Goal: Information Seeking & Learning: Learn about a topic

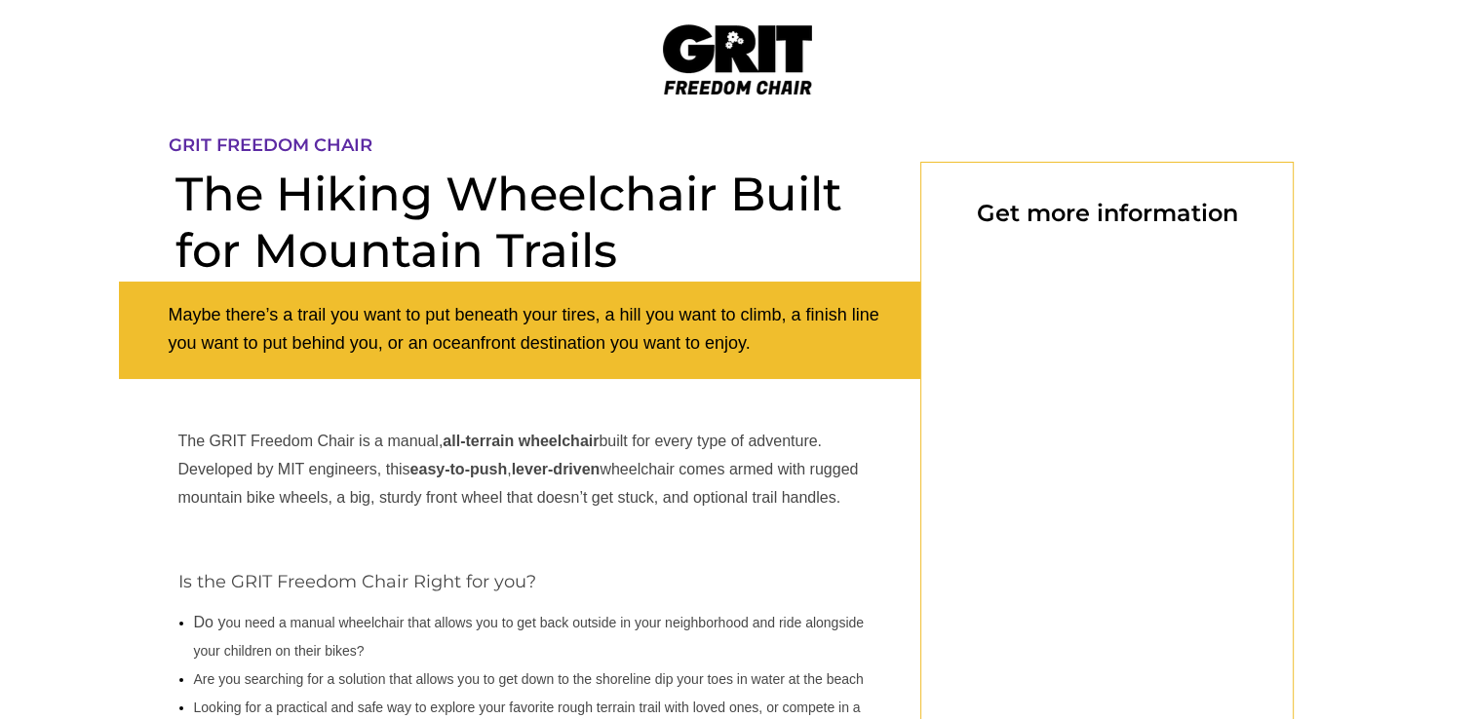
select select "US"
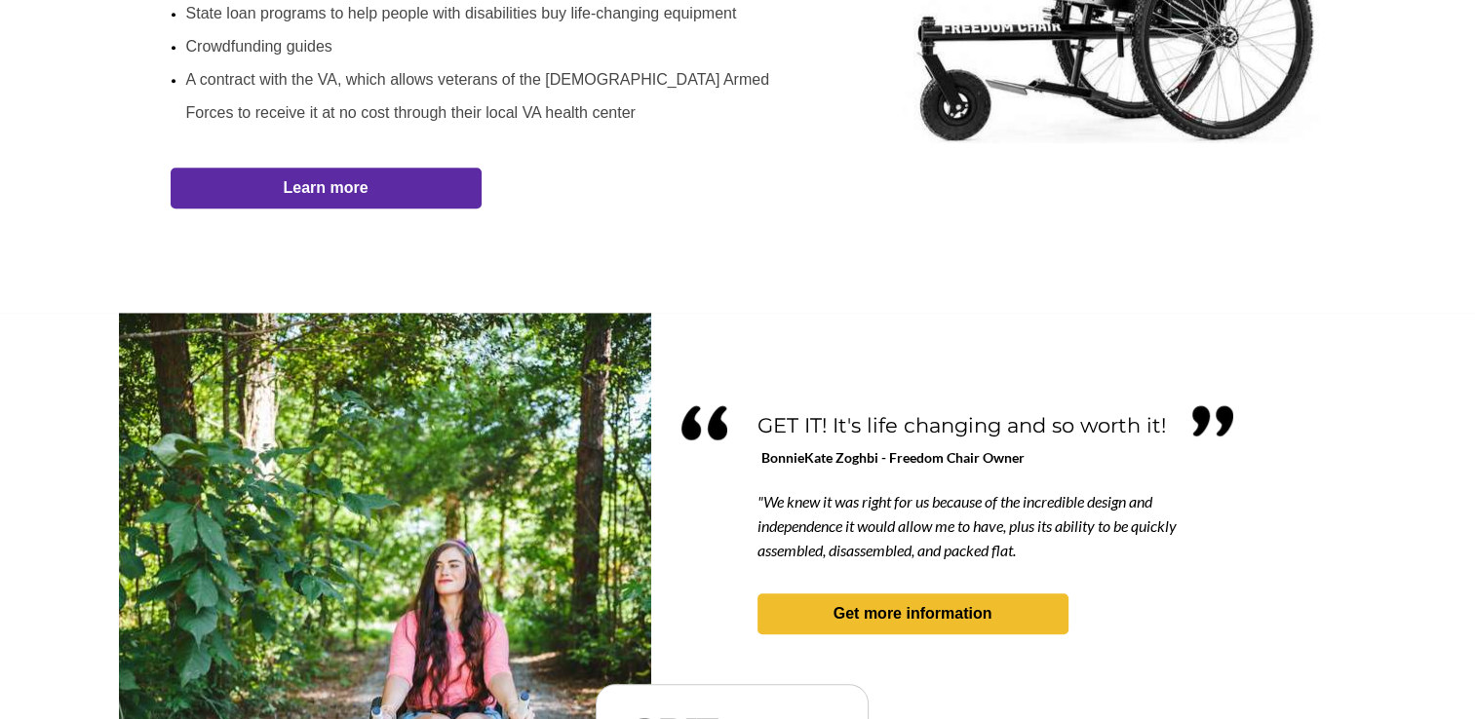
scroll to position [1229, 0]
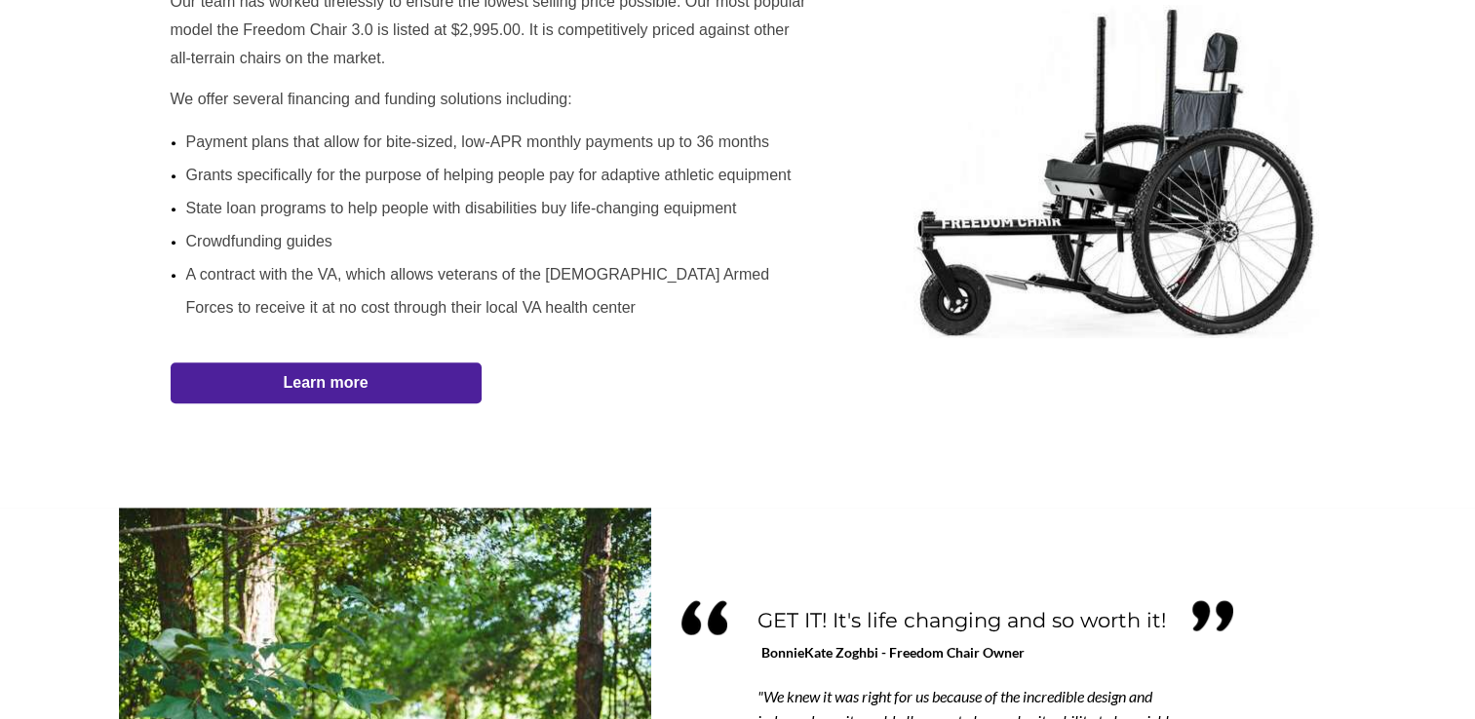
click at [323, 385] on strong "Learn more" at bounding box center [325, 382] width 85 height 17
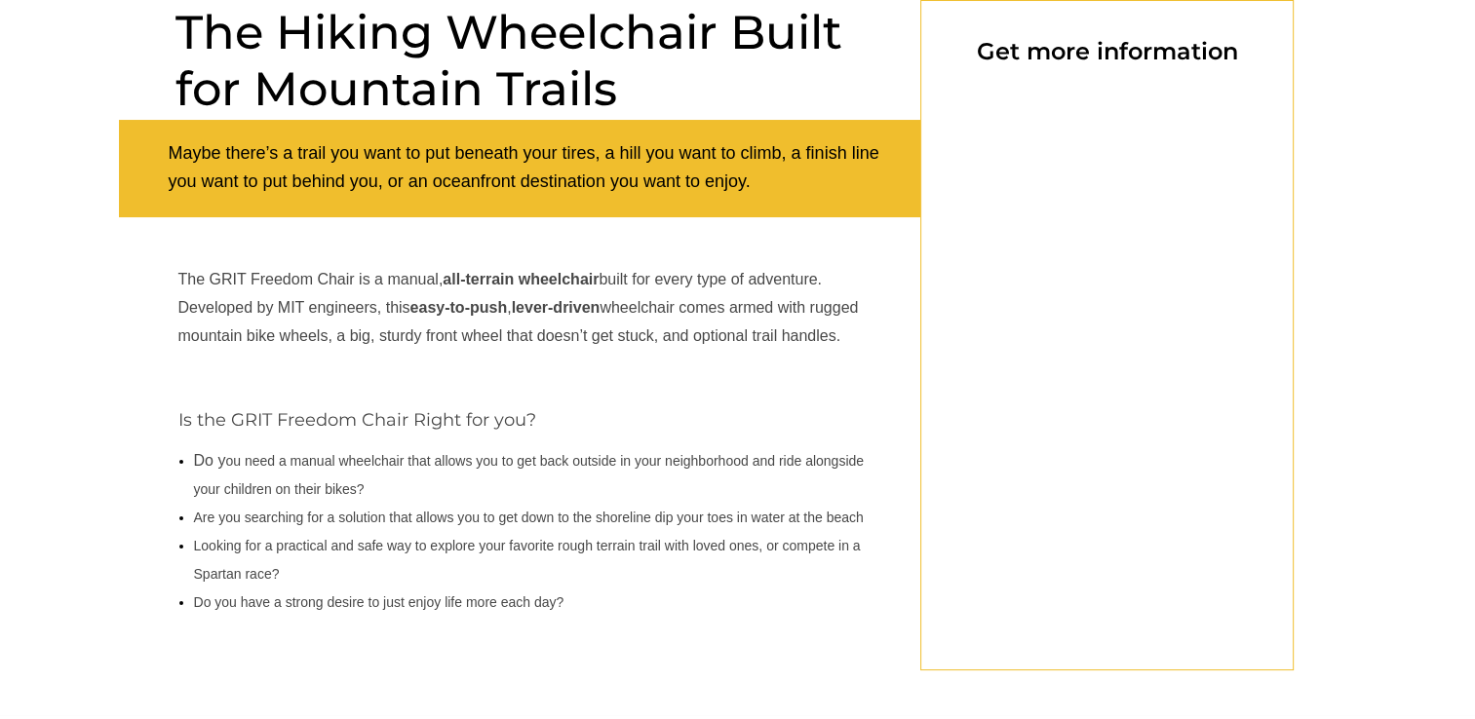
scroll to position [162, 0]
select select "US"
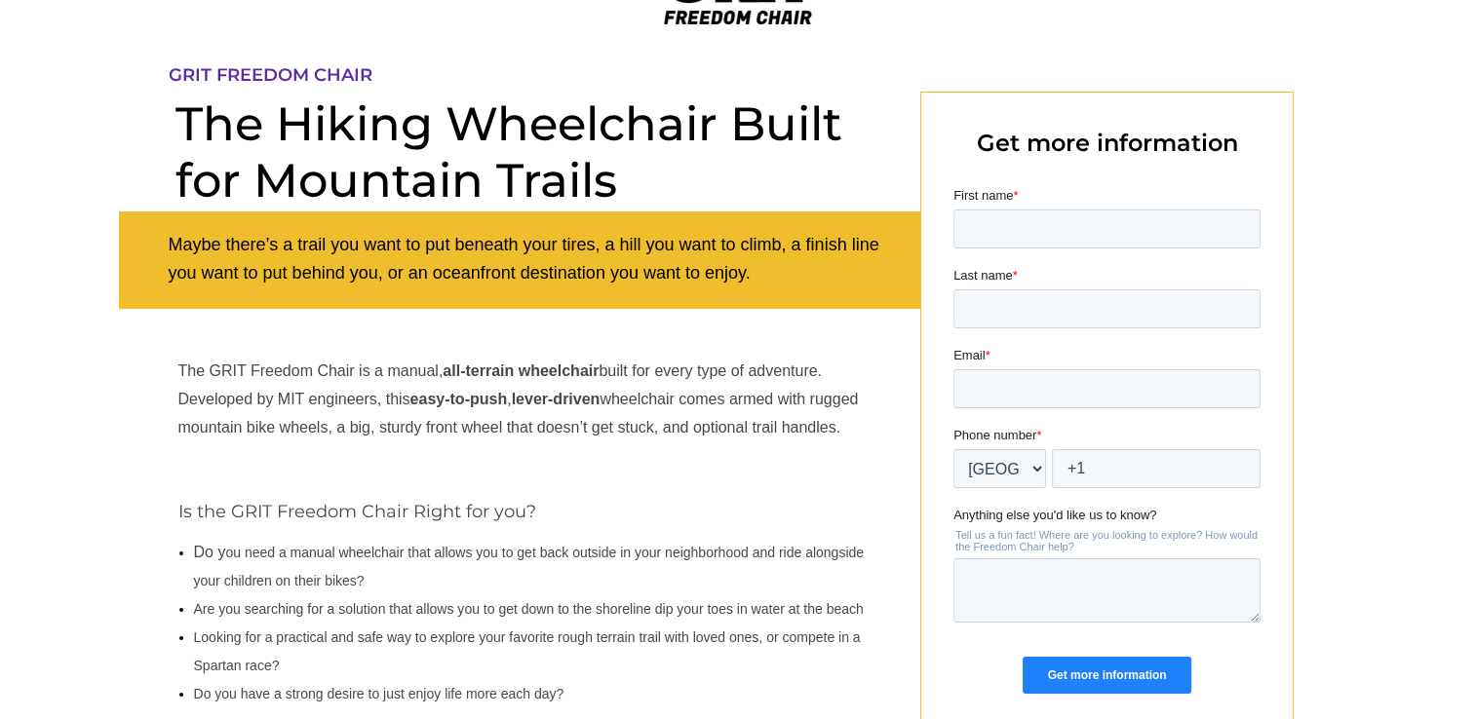
scroll to position [0, 0]
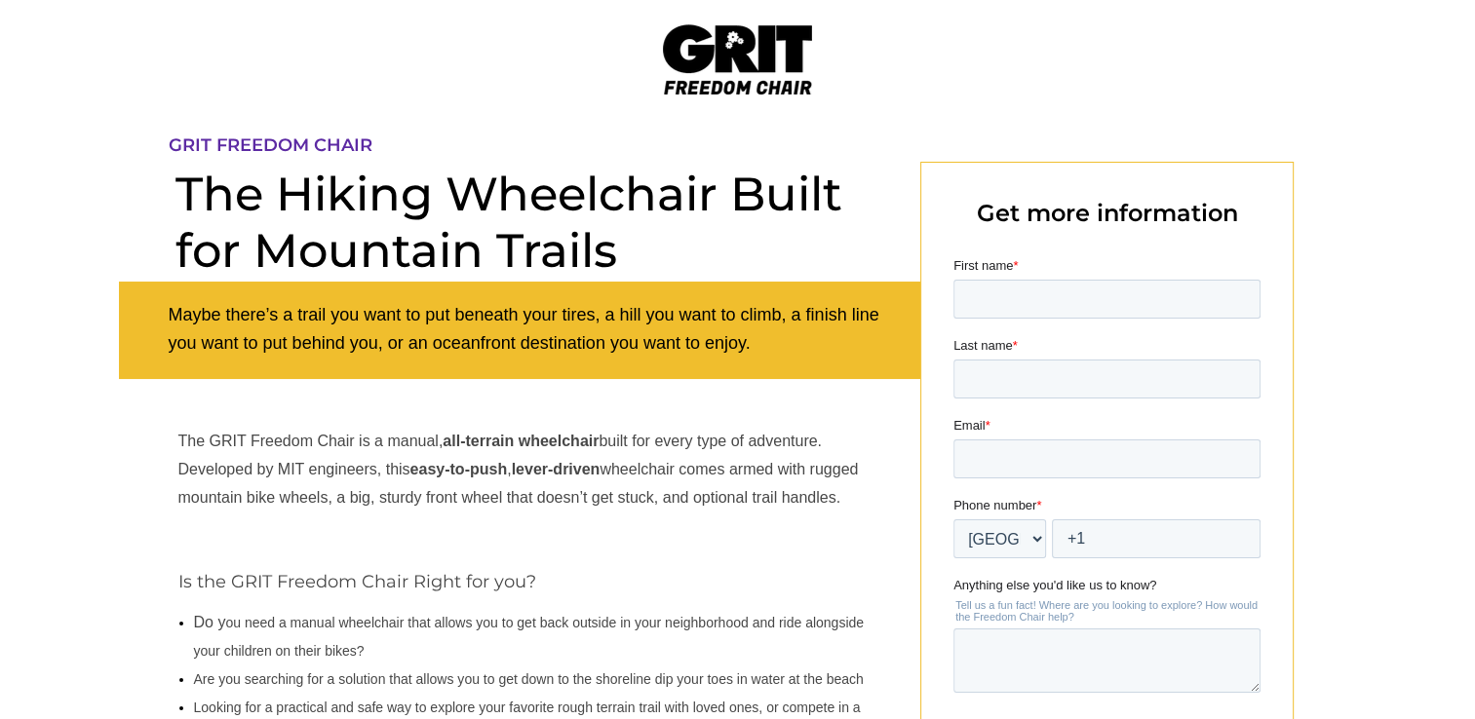
click at [725, 37] on img at bounding box center [737, 59] width 149 height 70
